Goal: Find specific page/section: Find specific page/section

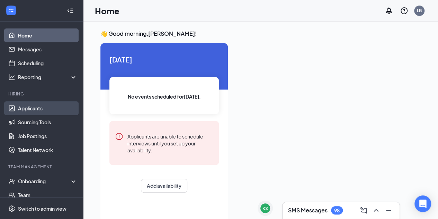
click at [36, 102] on link "Applicants" at bounding box center [47, 108] width 59 height 14
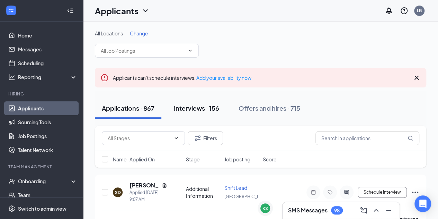
click at [200, 108] on div "Interviews · 156" at bounding box center [196, 108] width 45 height 9
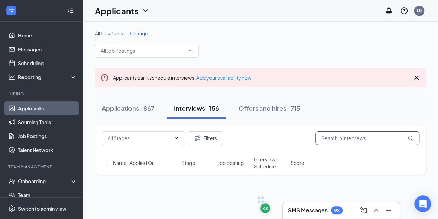
click at [353, 140] on input "text" at bounding box center [368, 138] width 104 height 14
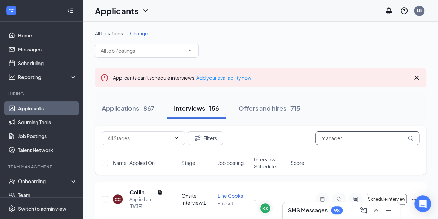
type input "manager"
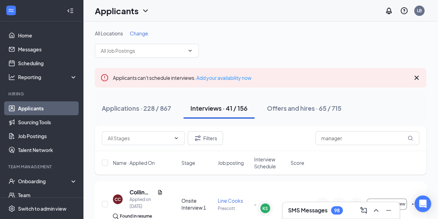
click at [45, 105] on link "Applicants" at bounding box center [47, 108] width 59 height 14
